Goal: Task Accomplishment & Management: Use online tool/utility

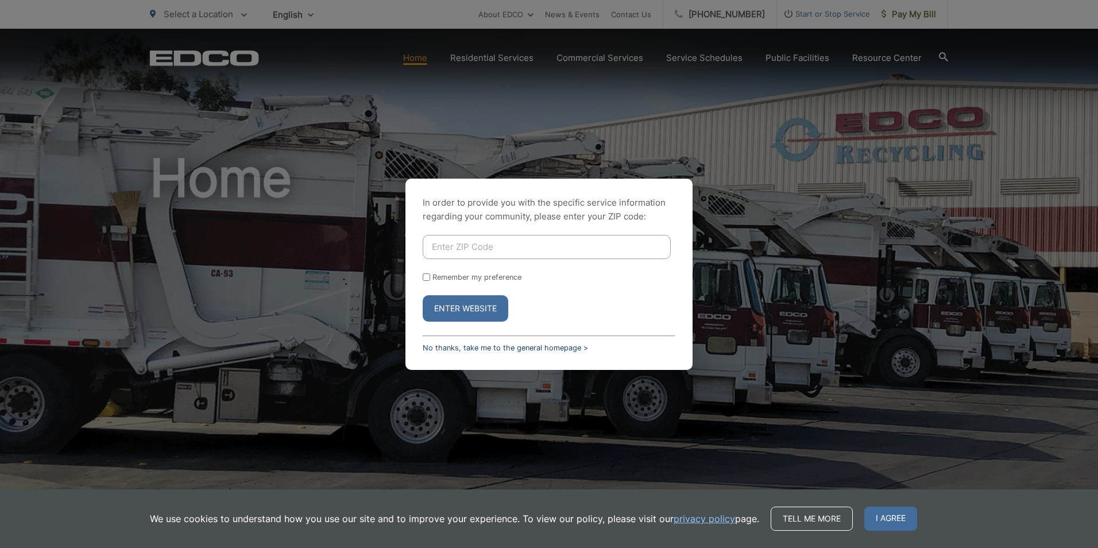
click at [435, 349] on link "No thanks, take me to the general homepage >" at bounding box center [505, 347] width 165 height 9
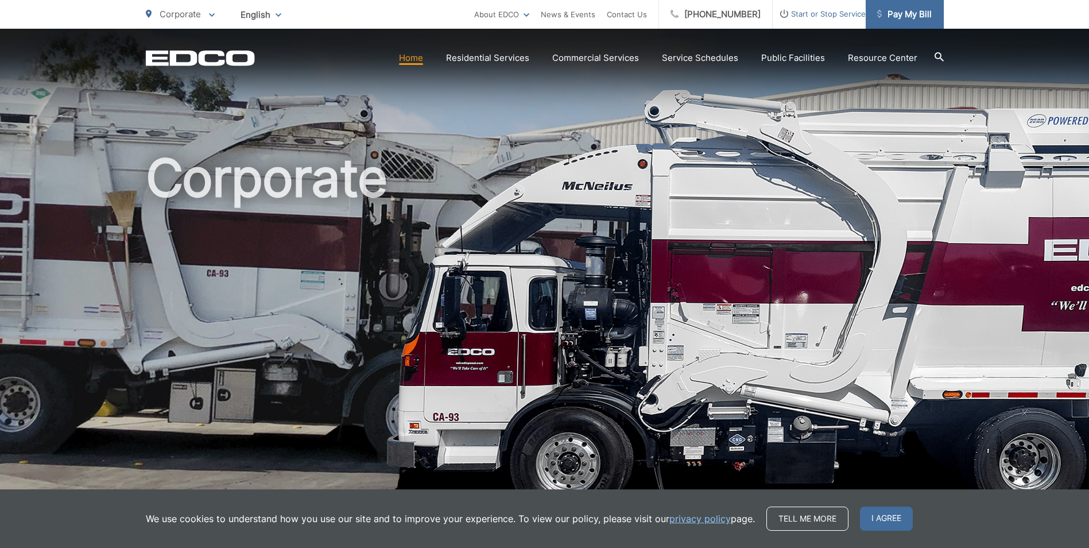
click at [898, 21] on span "Pay My Bill" at bounding box center [904, 14] width 55 height 14
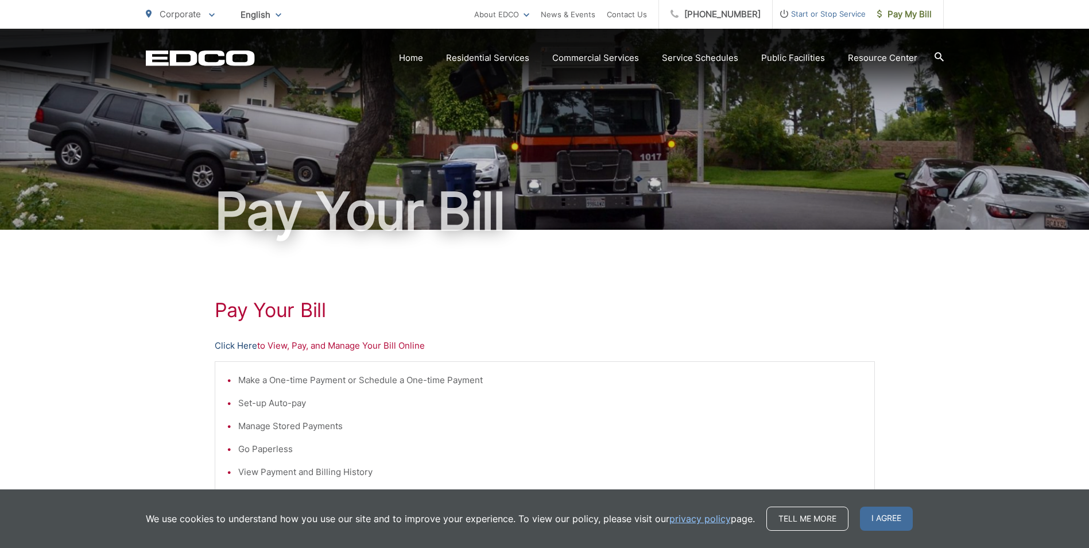
click at [233, 344] on link "Click Here" at bounding box center [236, 346] width 42 height 14
